Goal: Task Accomplishment & Management: Manage account settings

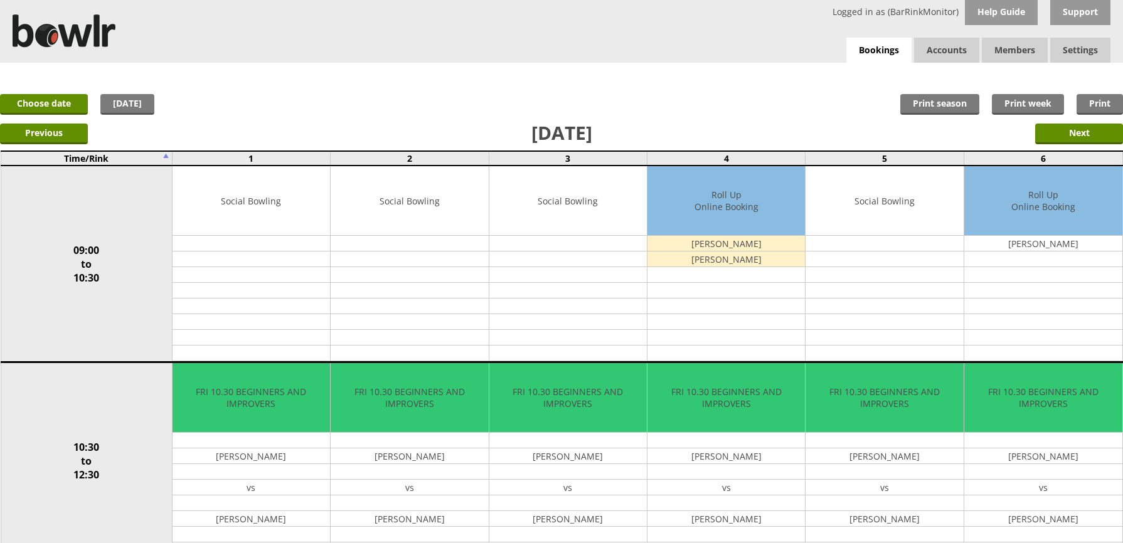
scroll to position [67, 0]
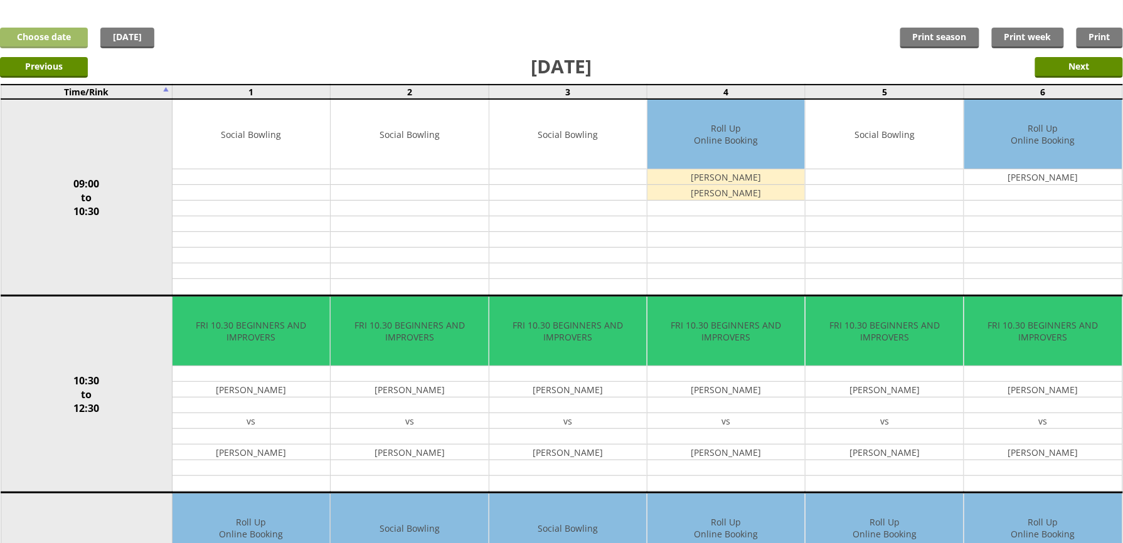
click at [63, 38] on link "Choose date" at bounding box center [44, 38] width 88 height 21
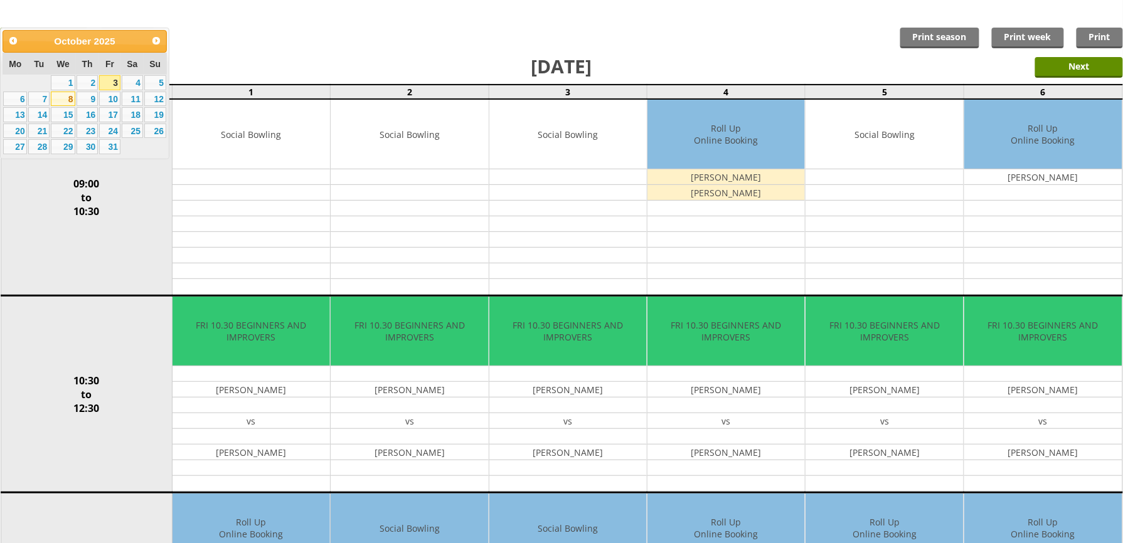
click at [69, 101] on link "8" at bounding box center [63, 99] width 24 height 15
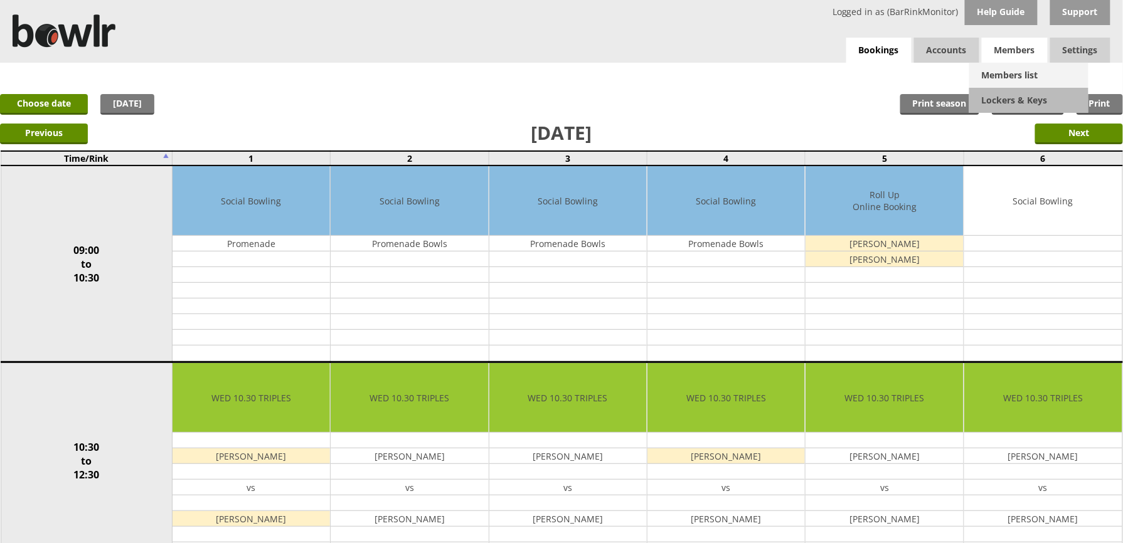
click at [1010, 79] on link "Members list" at bounding box center [1028, 75] width 119 height 25
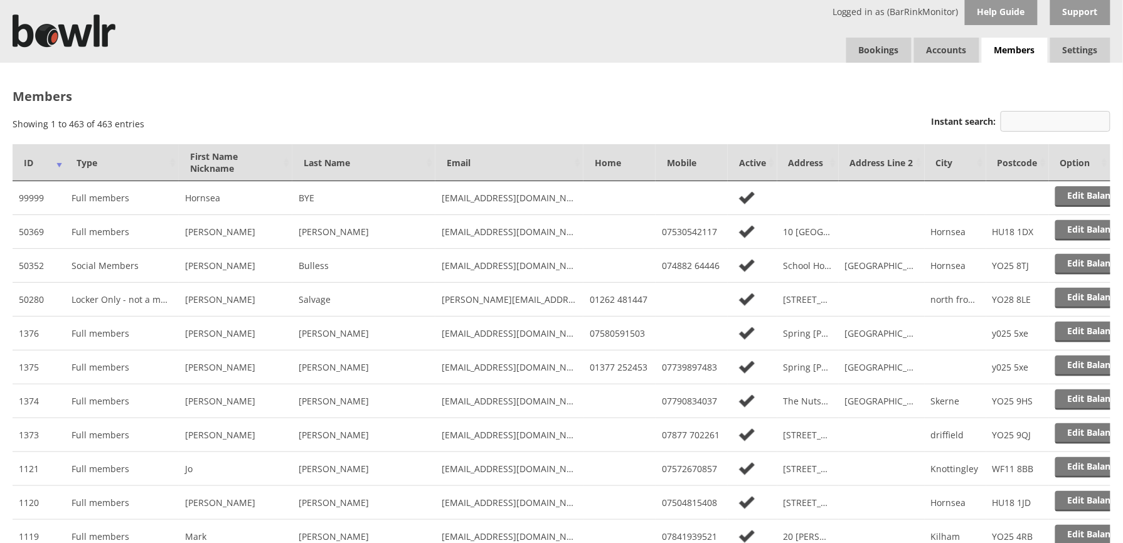
click at [1030, 121] on input "Instant search:" at bounding box center [1056, 121] width 110 height 21
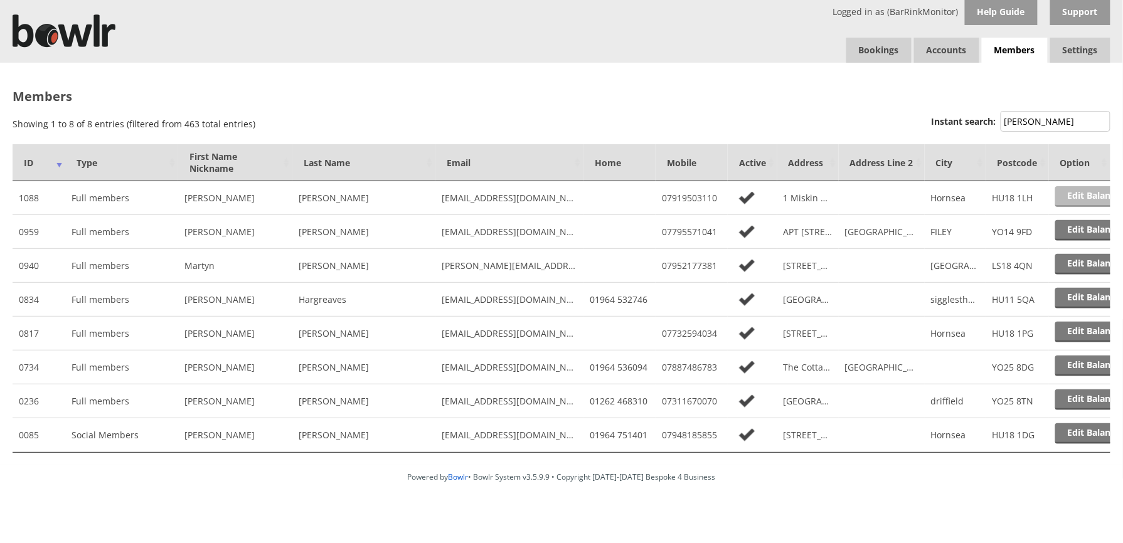
type input "SMITH"
click at [1067, 196] on link "Edit Balance" at bounding box center [1094, 196] width 78 height 21
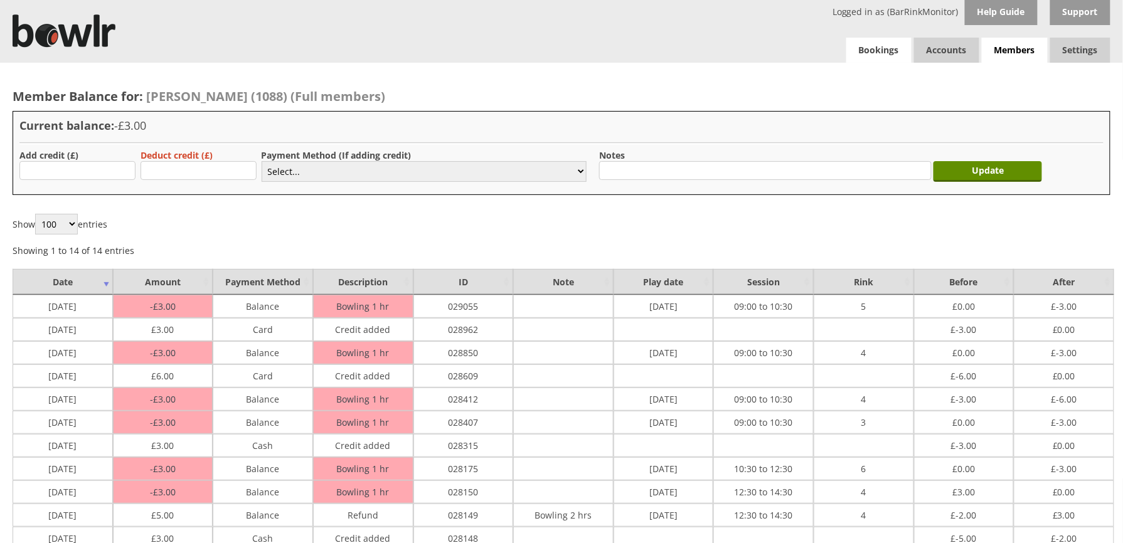
click at [889, 43] on link "Bookings" at bounding box center [878, 50] width 65 height 25
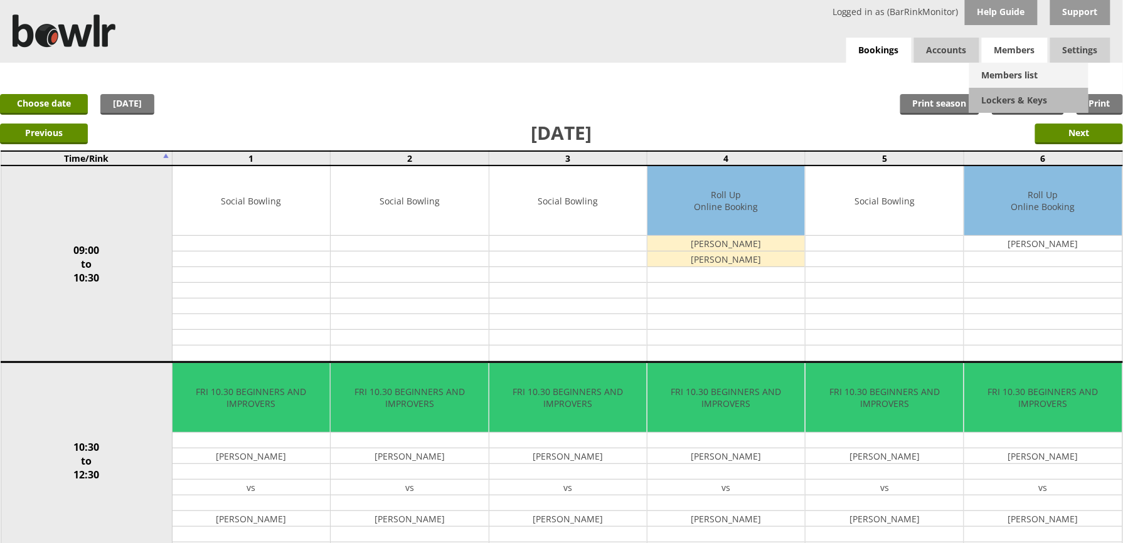
click at [1006, 70] on link "Members list" at bounding box center [1028, 75] width 119 height 25
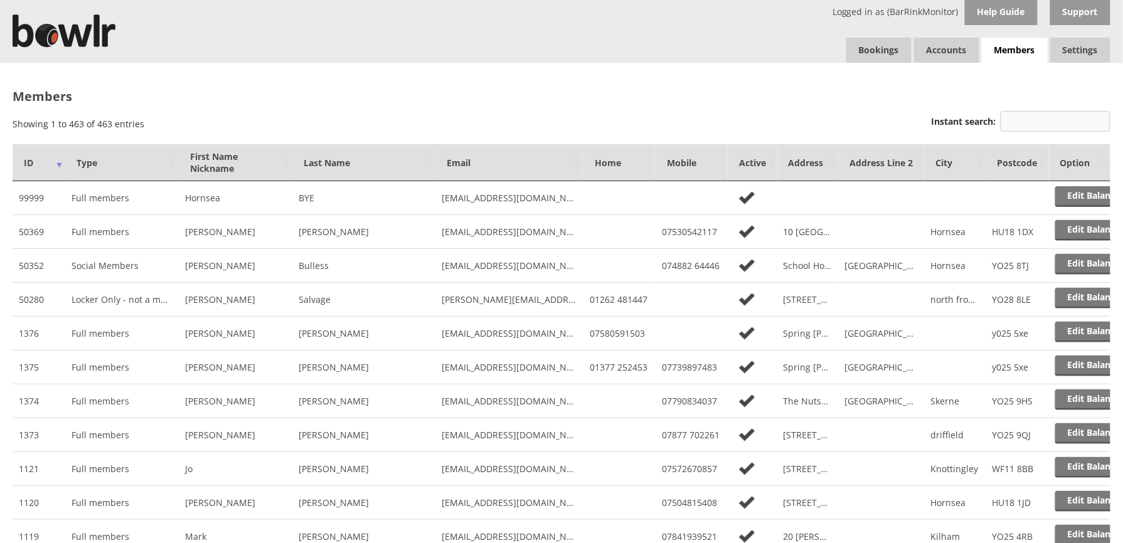
click at [1062, 121] on input "Instant search:" at bounding box center [1056, 121] width 110 height 21
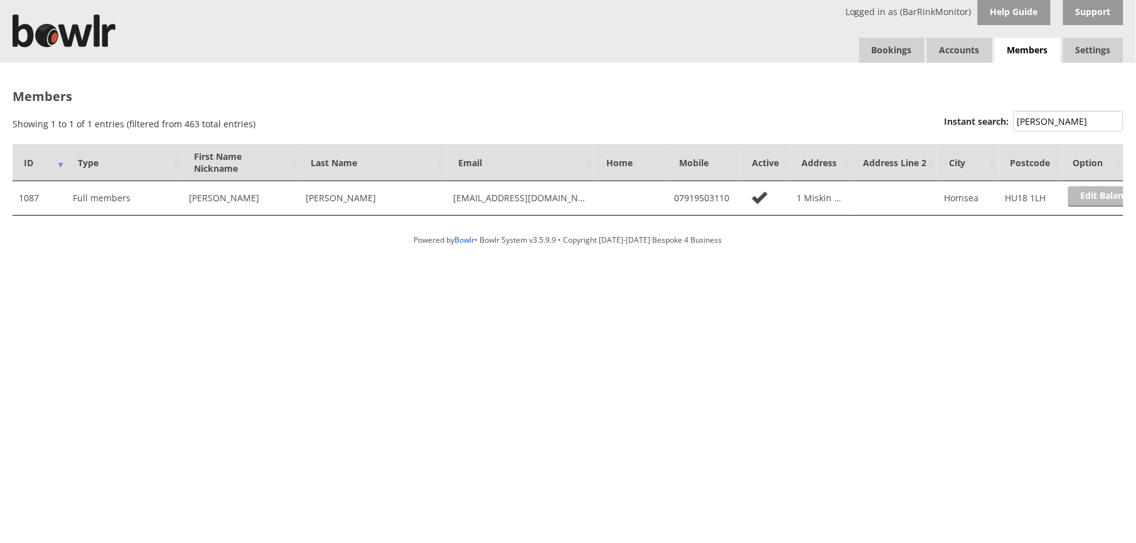
type input "PUGH"
click at [1102, 193] on link "Edit Balance" at bounding box center [1107, 196] width 78 height 21
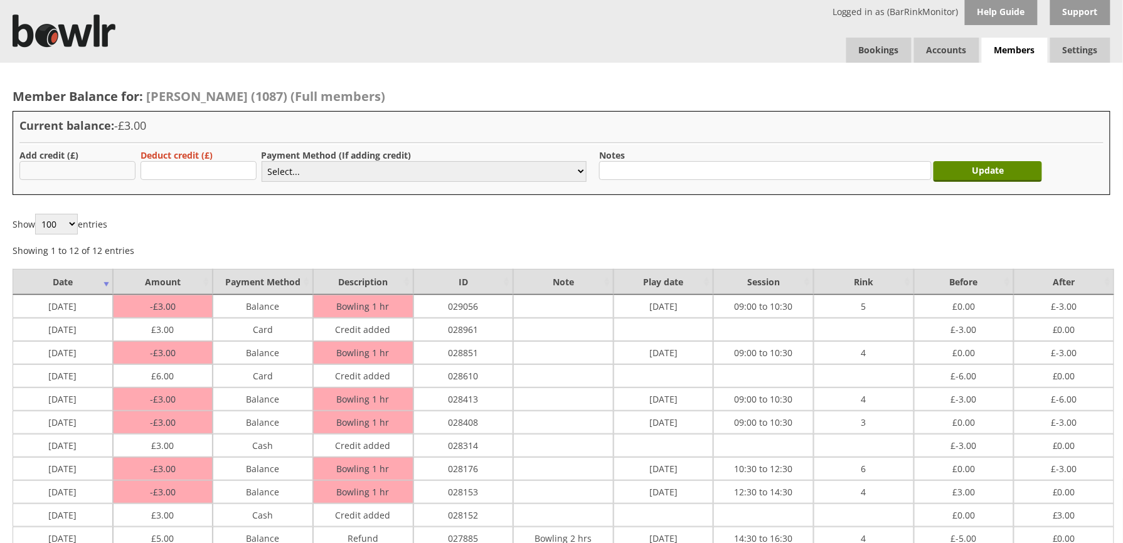
click at [101, 169] on input "text" at bounding box center [77, 170] width 116 height 19
type input "3"
click at [314, 169] on select "Select... Cash Card Cheque Bank Transfer Other Member Card Gift Voucher Balance" at bounding box center [424, 171] width 325 height 21
select select "2"
click at [262, 161] on select "Select... Cash Card Cheque Bank Transfer Other Member Card Gift Voucher Balance" at bounding box center [424, 171] width 325 height 21
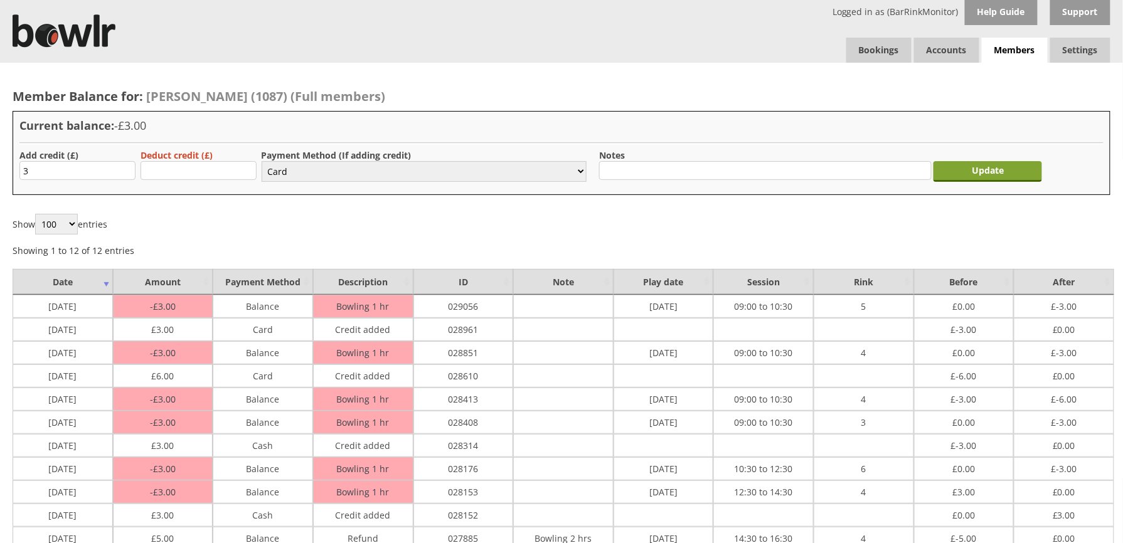
click at [1023, 172] on input "Update" at bounding box center [988, 171] width 109 height 21
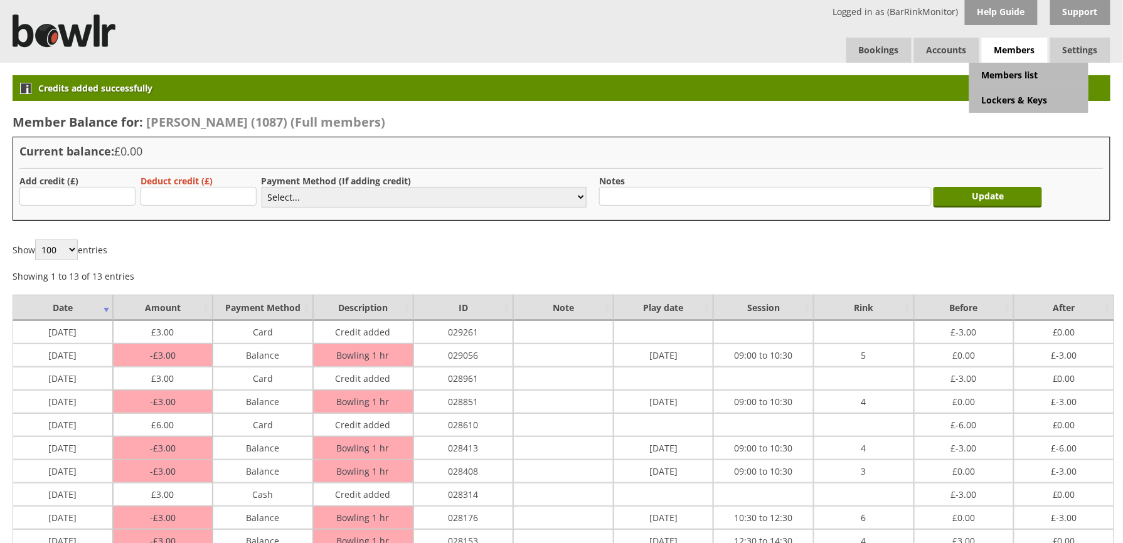
click at [1015, 51] on span "Members" at bounding box center [1015, 51] width 66 height 26
click at [1015, 71] on link "Members list" at bounding box center [1028, 75] width 119 height 25
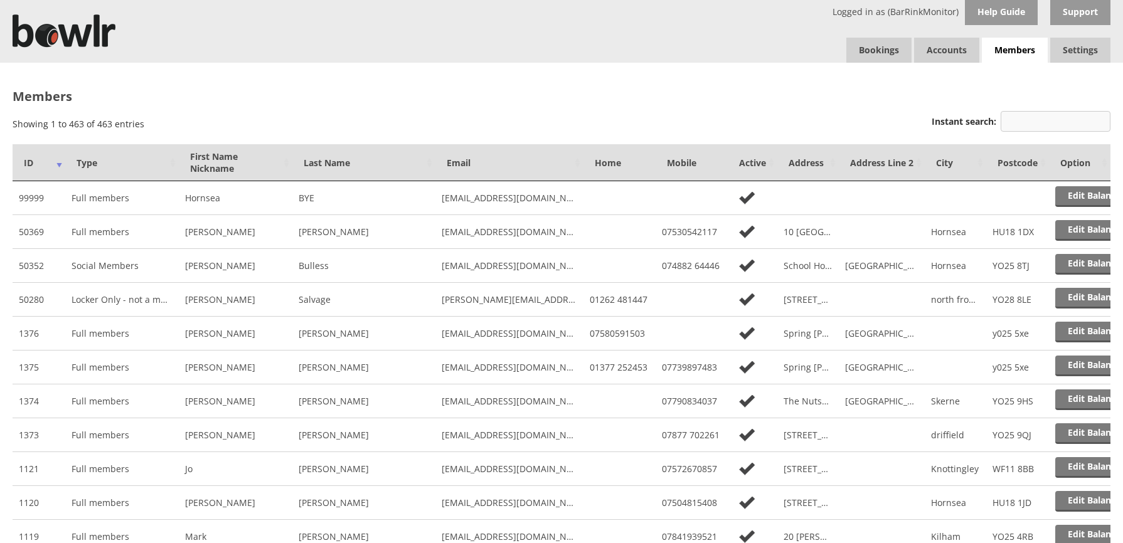
click at [1030, 123] on input "Instant search:" at bounding box center [1056, 121] width 110 height 21
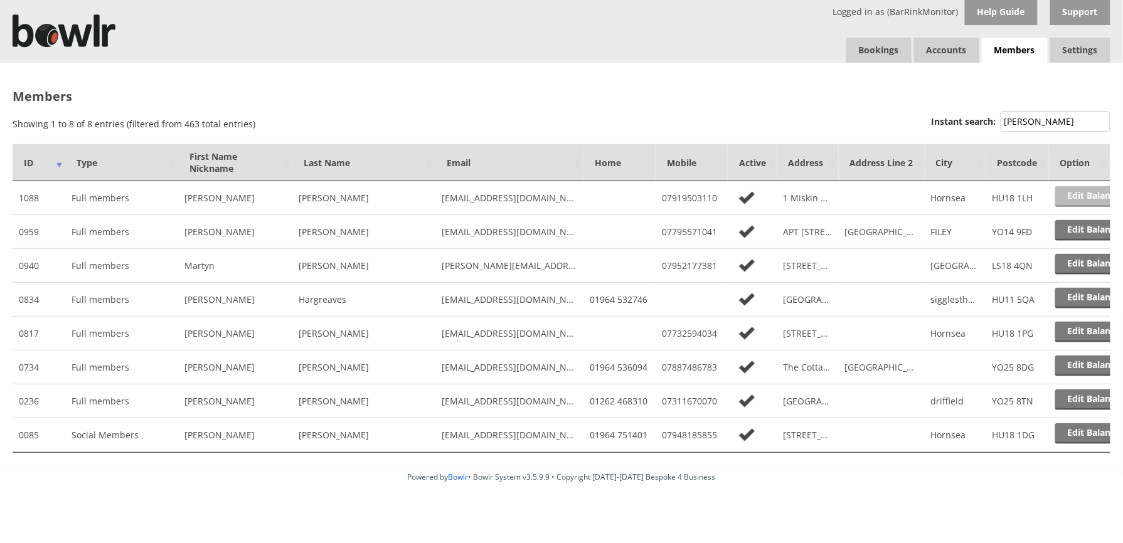
type input "SMITH"
click at [1092, 193] on link "Edit Balance" at bounding box center [1094, 196] width 78 height 21
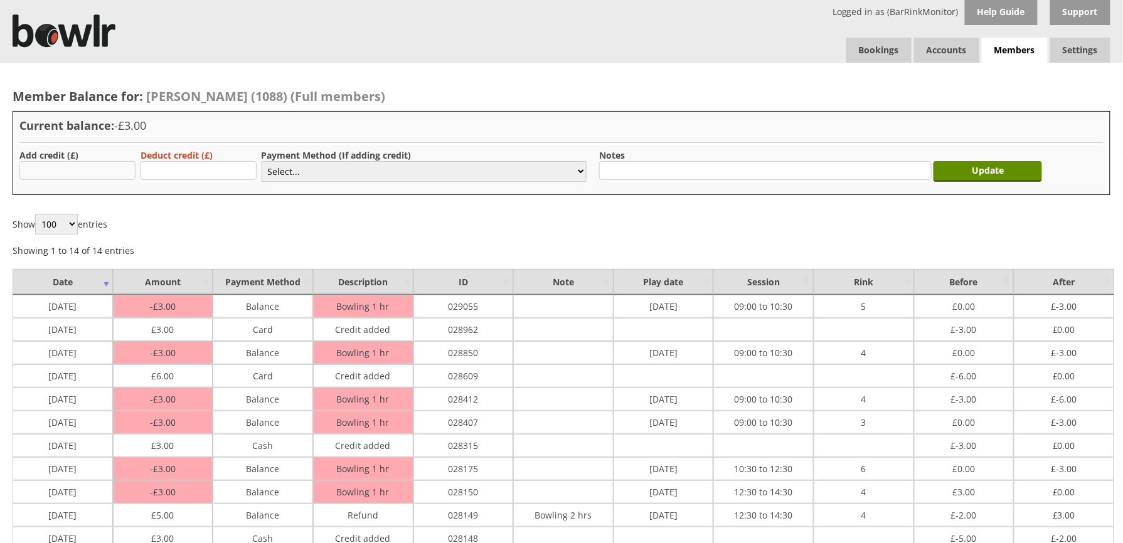
click at [36, 174] on input "text" at bounding box center [77, 170] width 116 height 19
type input "3"
click at [297, 166] on select "Select... Cash Card Cheque Bank Transfer Other Member Card Gift Voucher Balance" at bounding box center [424, 171] width 325 height 21
select select "2"
click at [262, 161] on select "Select... Cash Card Cheque Bank Transfer Other Member Card Gift Voucher Balance" at bounding box center [424, 171] width 325 height 21
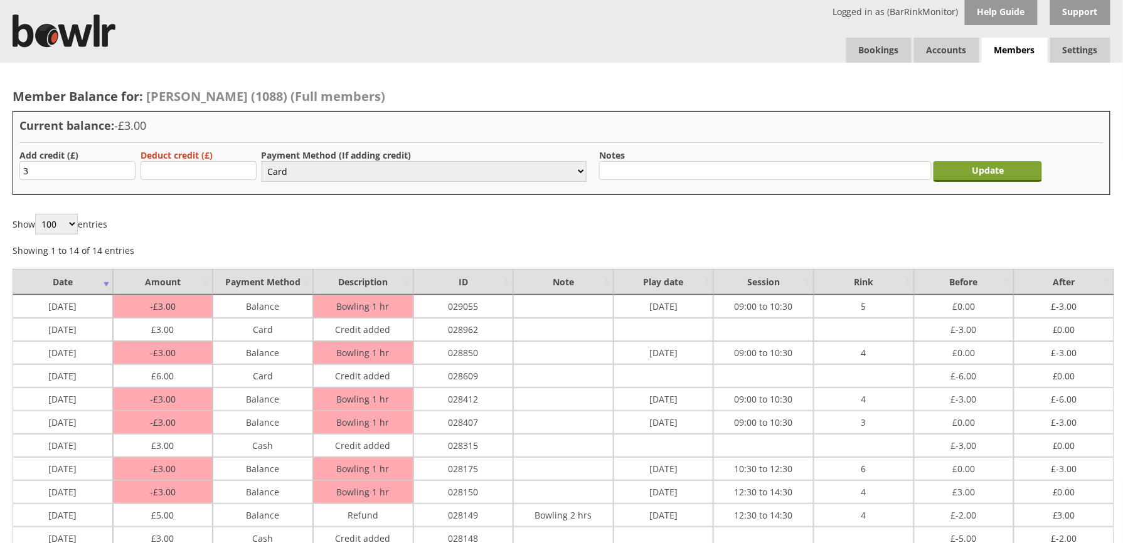
click at [989, 171] on input "Update" at bounding box center [988, 171] width 109 height 21
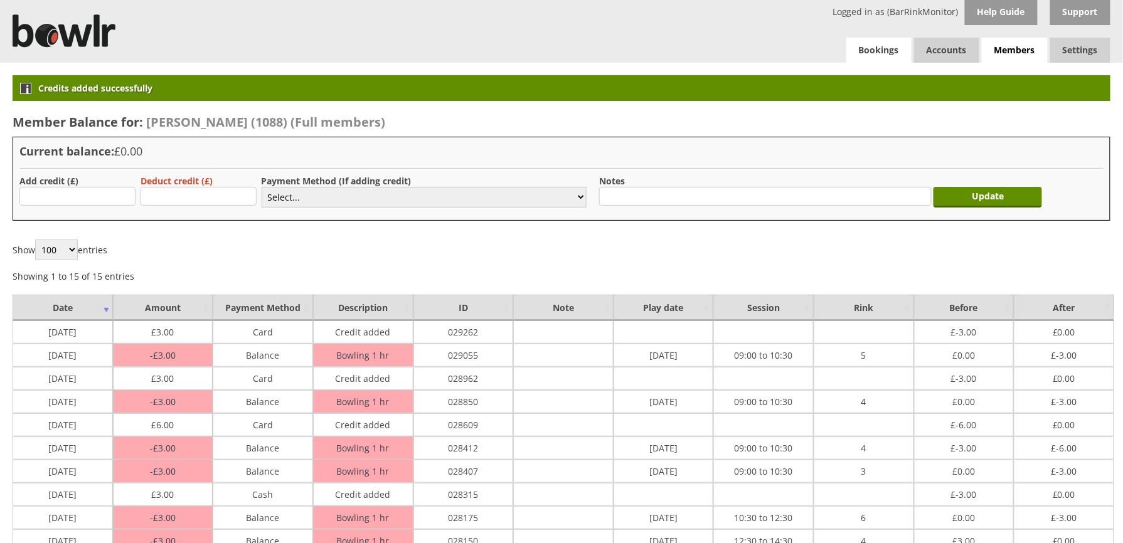
click at [881, 49] on link "Bookings" at bounding box center [878, 50] width 65 height 25
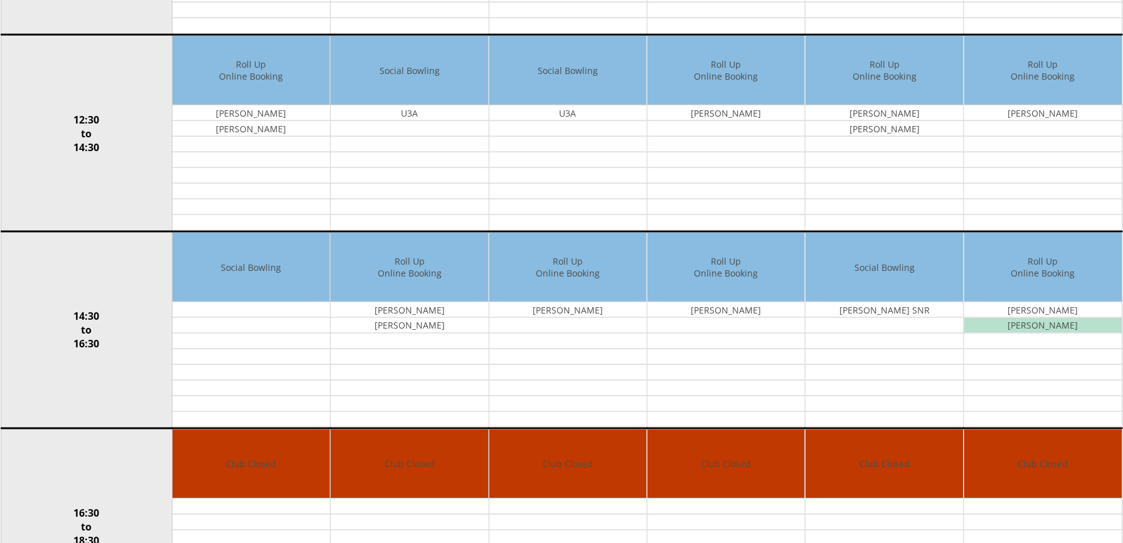
scroll to position [49, 0]
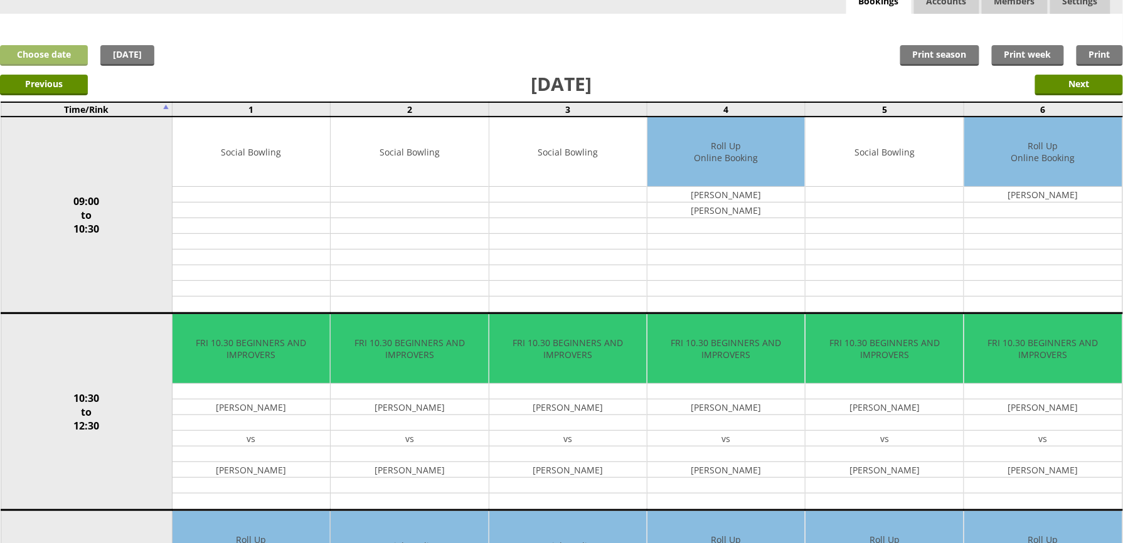
click at [61, 58] on link "Choose date" at bounding box center [44, 55] width 88 height 21
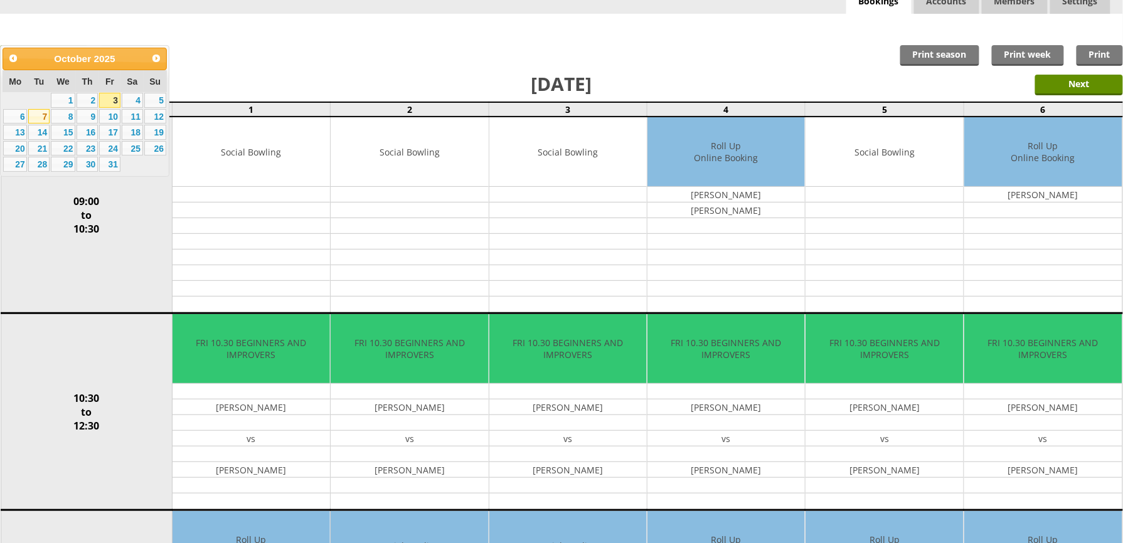
click at [41, 122] on link "7" at bounding box center [38, 116] width 21 height 15
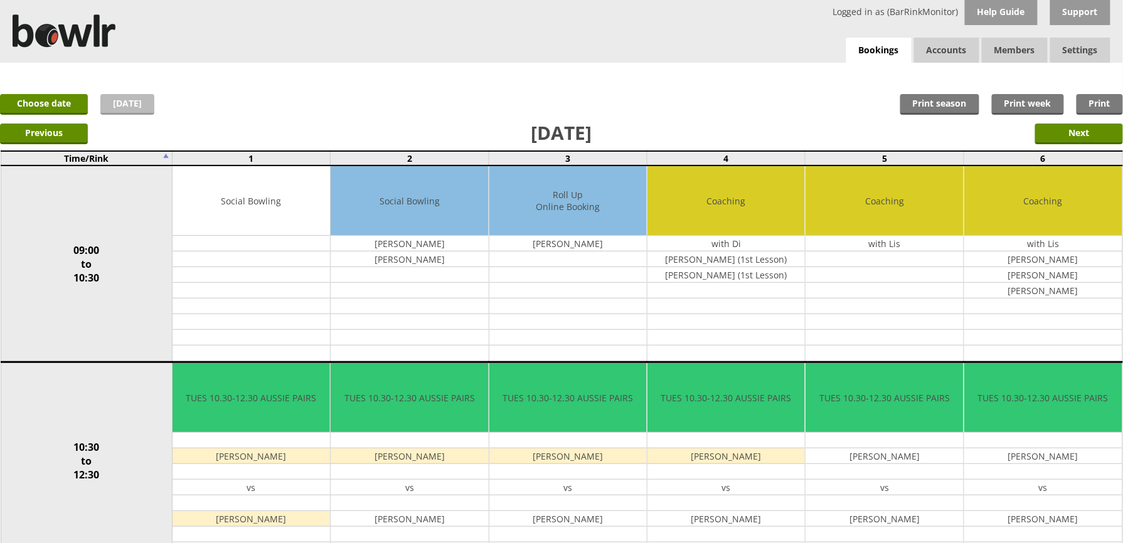
click at [118, 99] on link "[DATE]" at bounding box center [127, 104] width 54 height 21
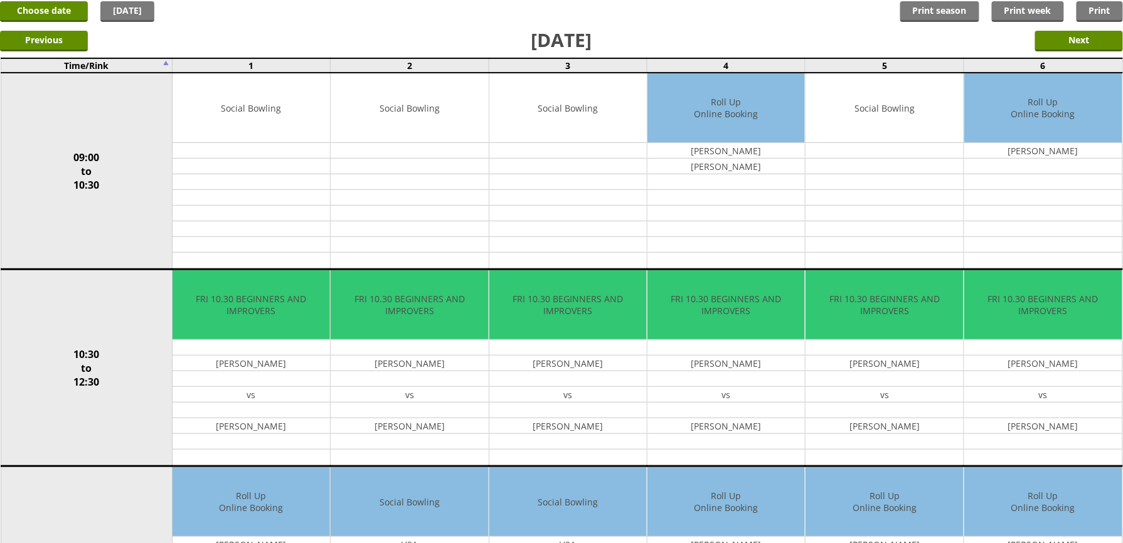
scroll to position [100, 0]
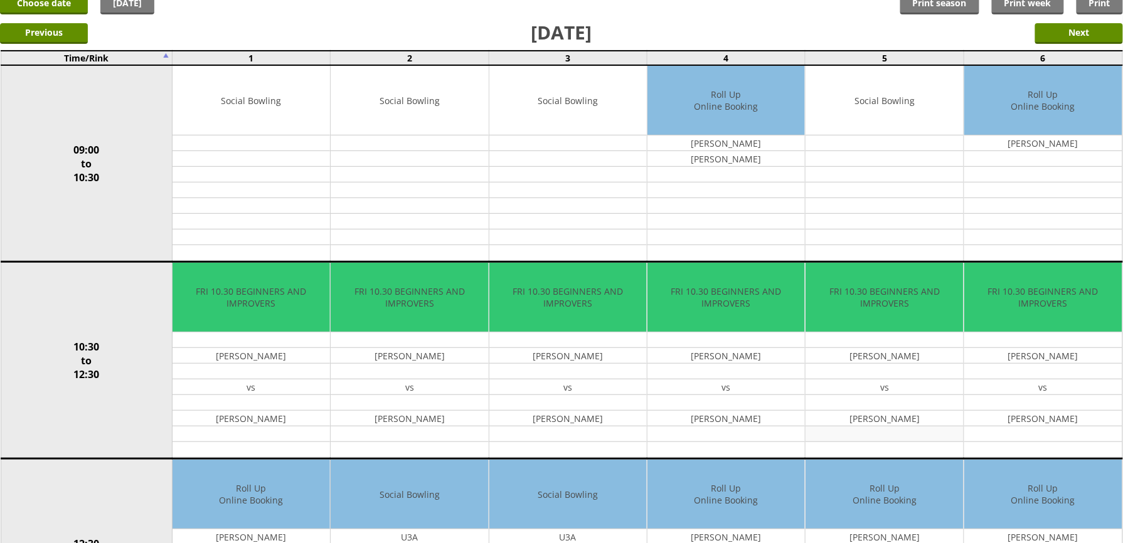
click at [870, 440] on td at bounding box center [884, 435] width 157 height 16
click at [896, 323] on td "FRI 10.30 BEGINNERS AND IMPROVERS" at bounding box center [884, 298] width 157 height 70
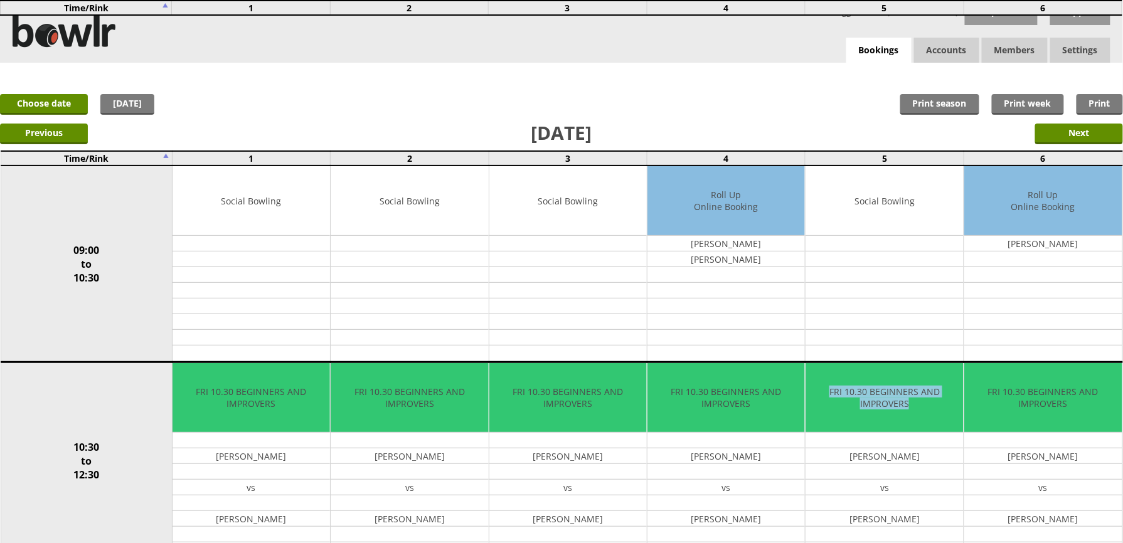
scroll to position [475, 0]
